Goal: Book appointment/travel/reservation

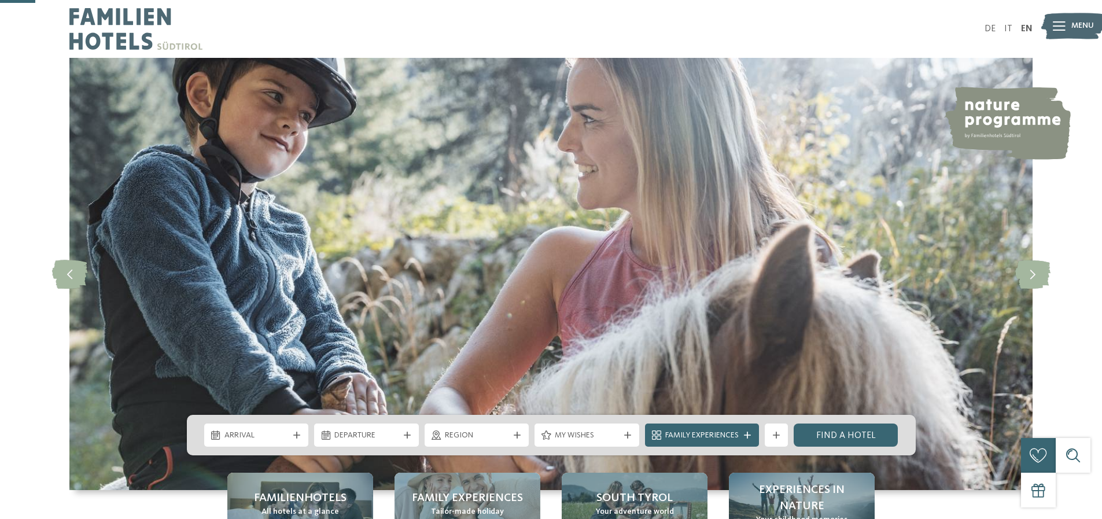
scroll to position [161, 0]
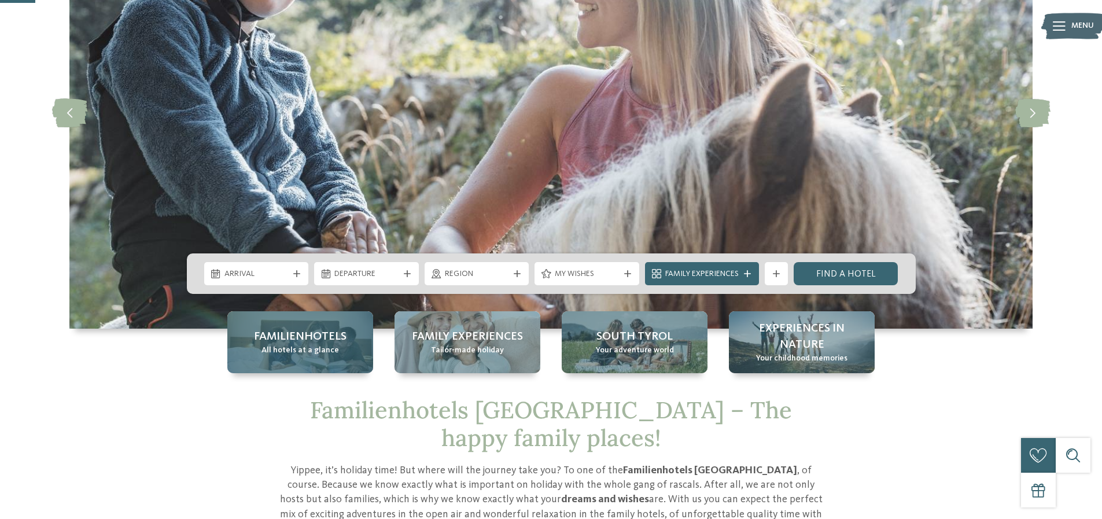
click at [296, 345] on span "All hotels at a glance" at bounding box center [300, 351] width 78 height 12
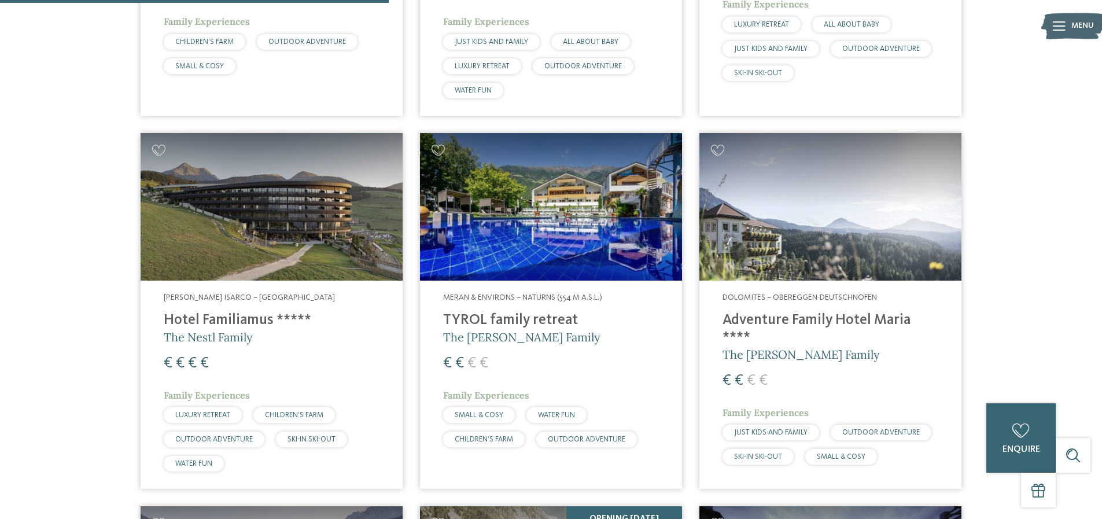
scroll to position [1750, 0]
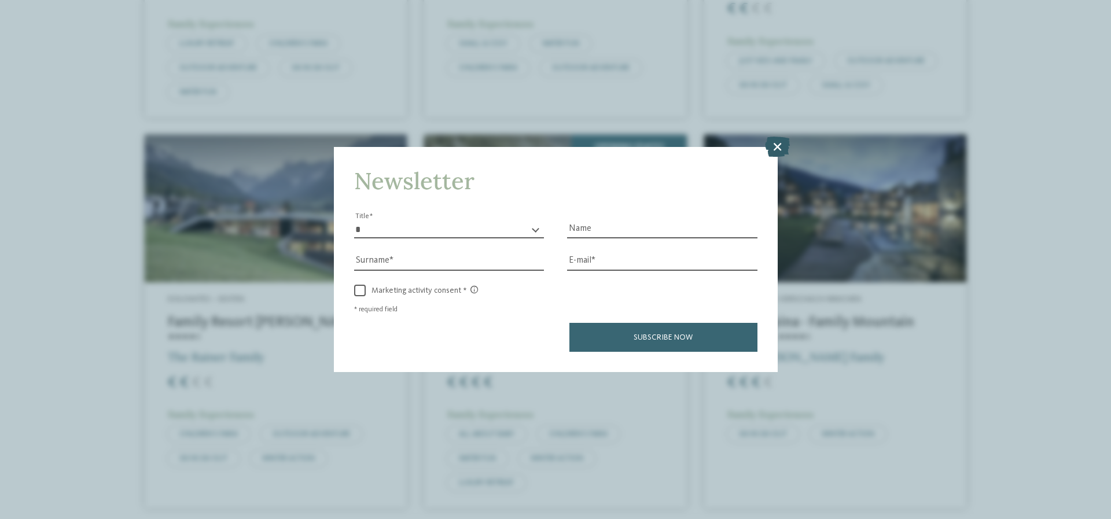
click at [776, 149] on icon at bounding box center [777, 147] width 25 height 20
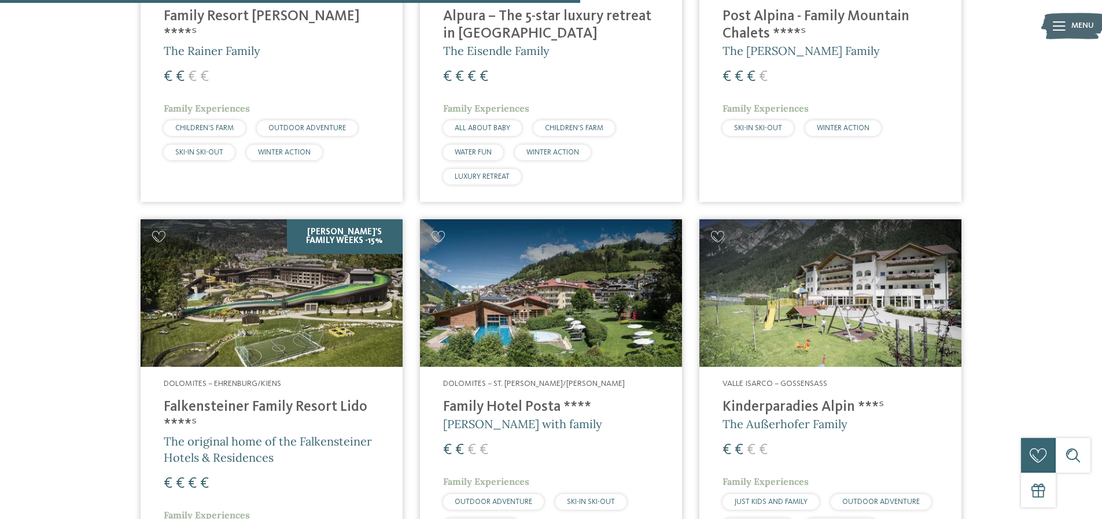
scroll to position [2134, 0]
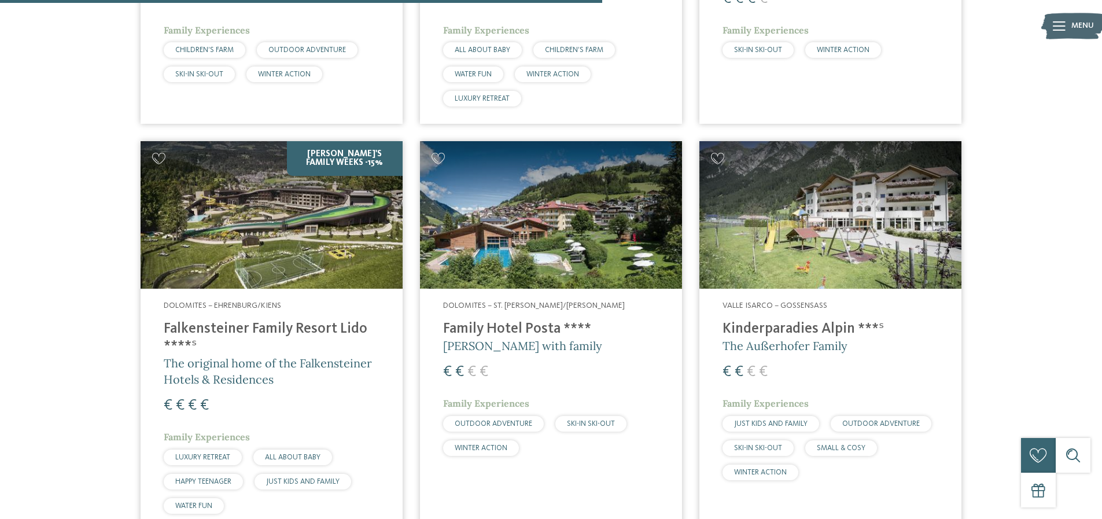
click at [513, 320] on h4 "Family Hotel Posta ****" at bounding box center [551, 328] width 216 height 17
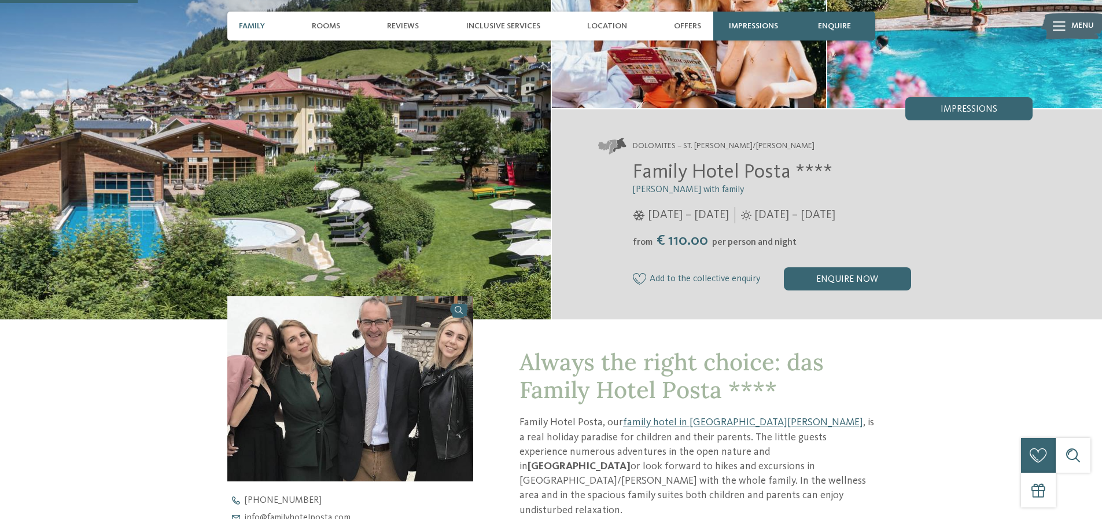
scroll to position [472, 0]
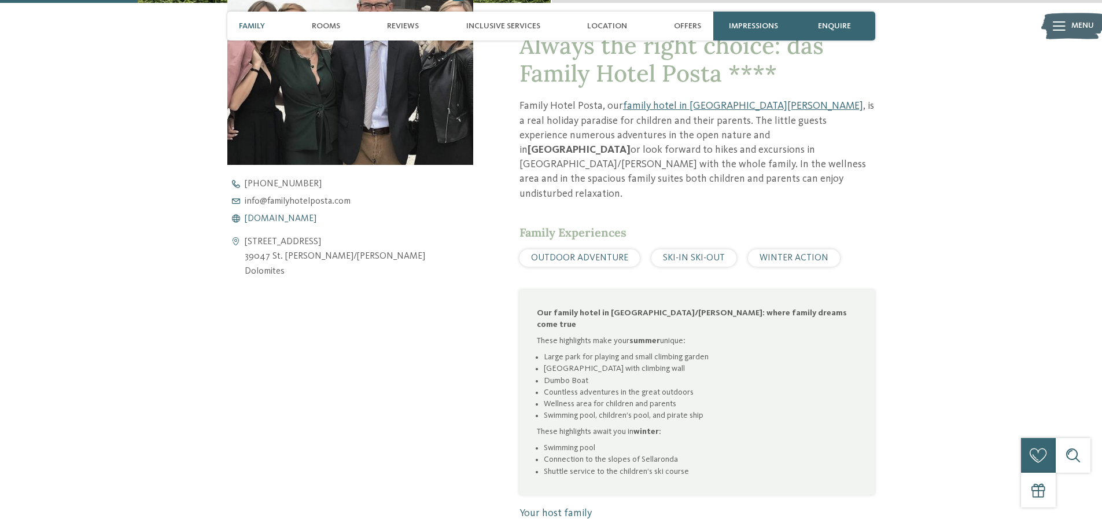
click at [290, 222] on span "www.familyhotelposta.com" at bounding box center [281, 218] width 72 height 9
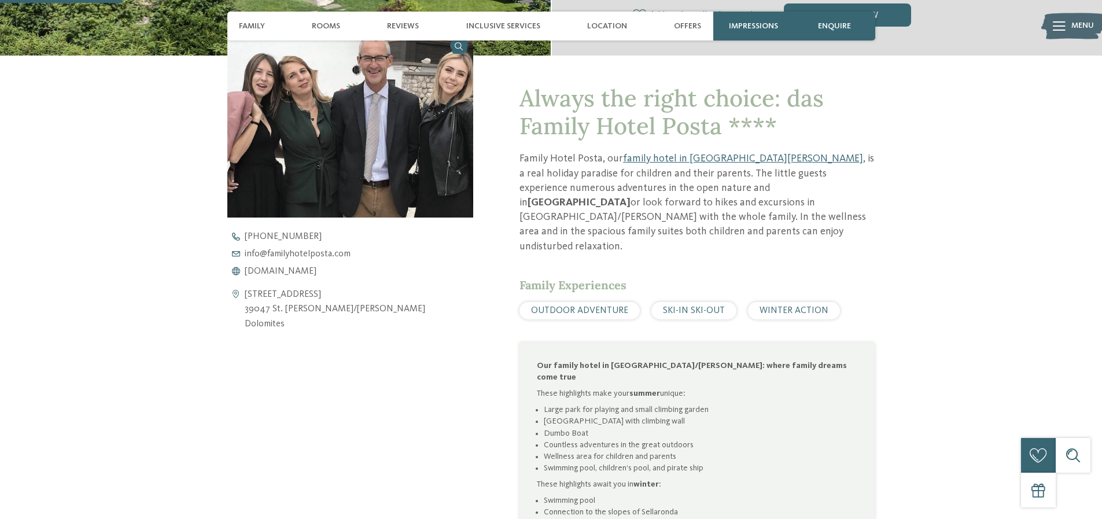
scroll to position [0, 0]
click at [298, 271] on span "www.familyhotelposta.com" at bounding box center [281, 271] width 72 height 9
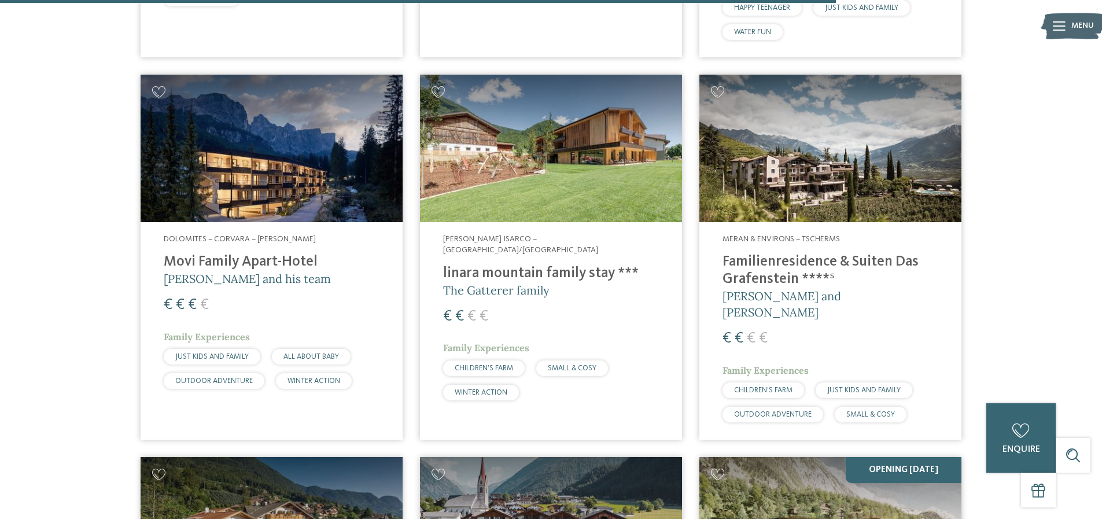
scroll to position [2987, 0]
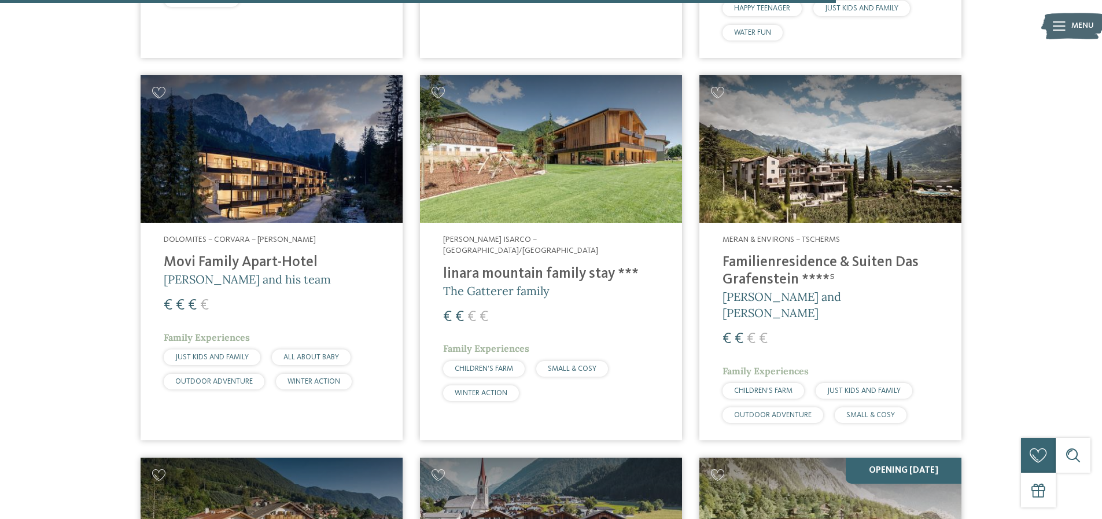
click at [251, 254] on h4 "Movi Family Apart-Hotel" at bounding box center [272, 262] width 216 height 17
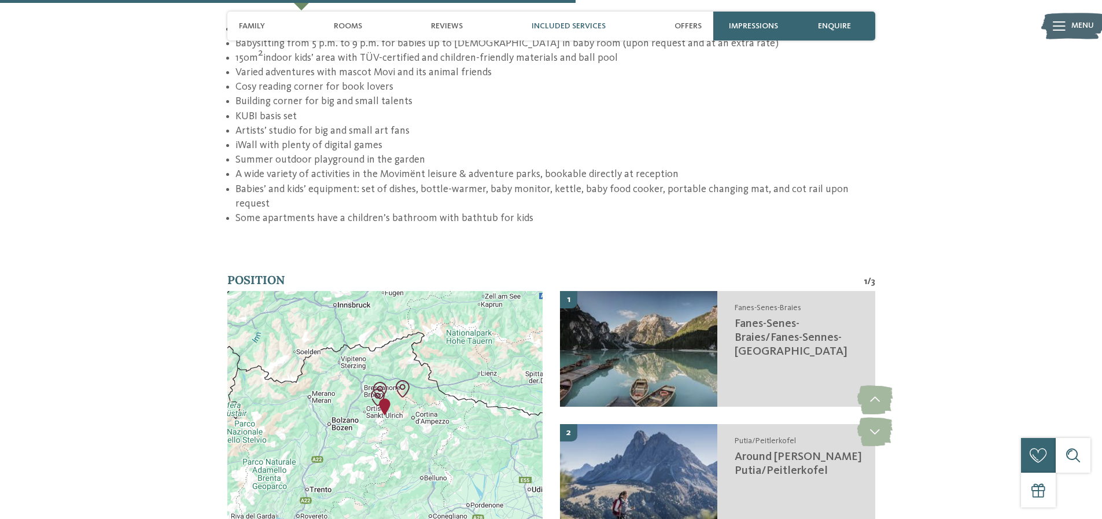
scroll to position [2126, 0]
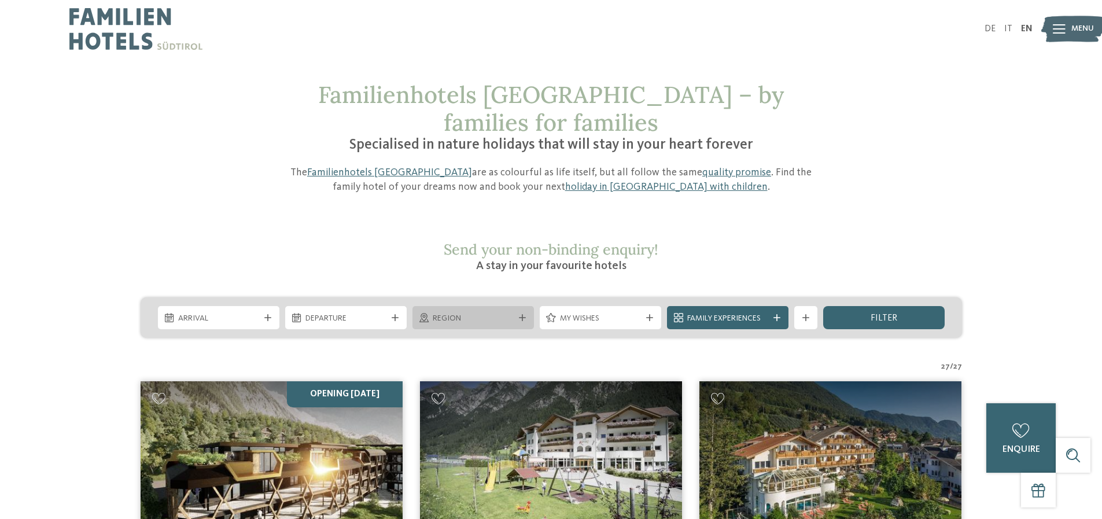
click at [523, 314] on icon at bounding box center [522, 317] width 7 height 7
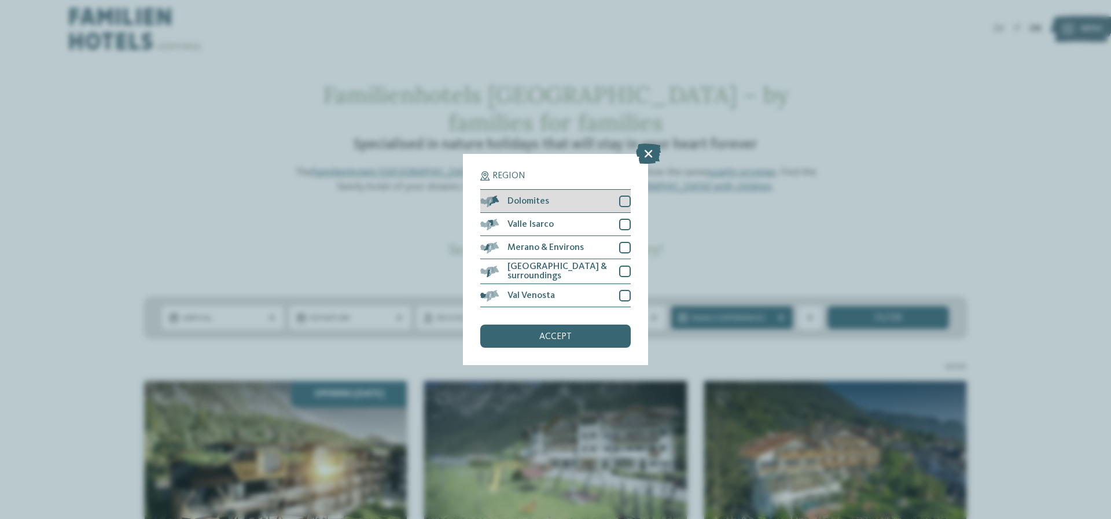
click at [626, 202] on div at bounding box center [625, 202] width 12 height 12
click at [565, 336] on span "accept" at bounding box center [555, 336] width 32 height 9
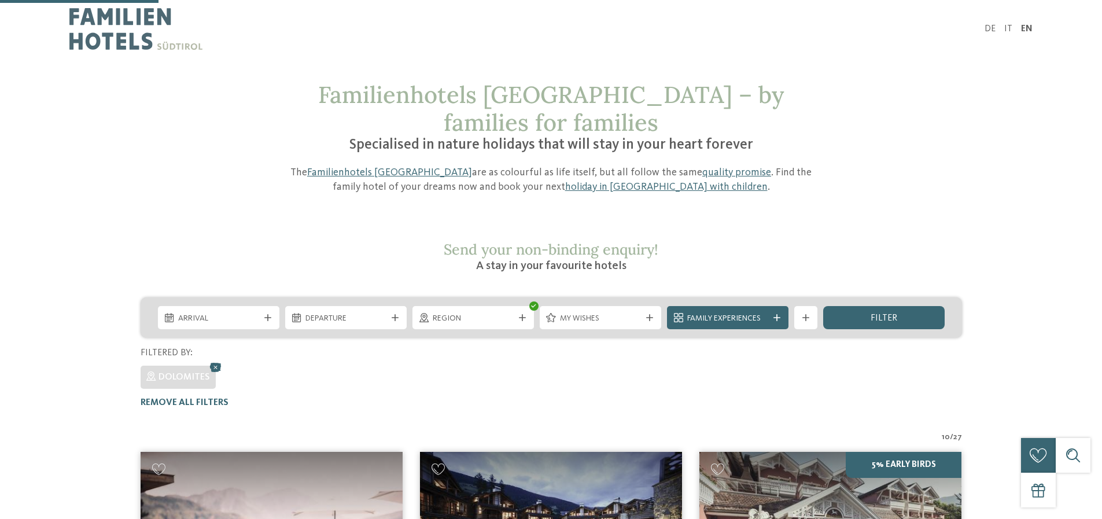
scroll to position [301, 0]
